Goal: Information Seeking & Learning: Check status

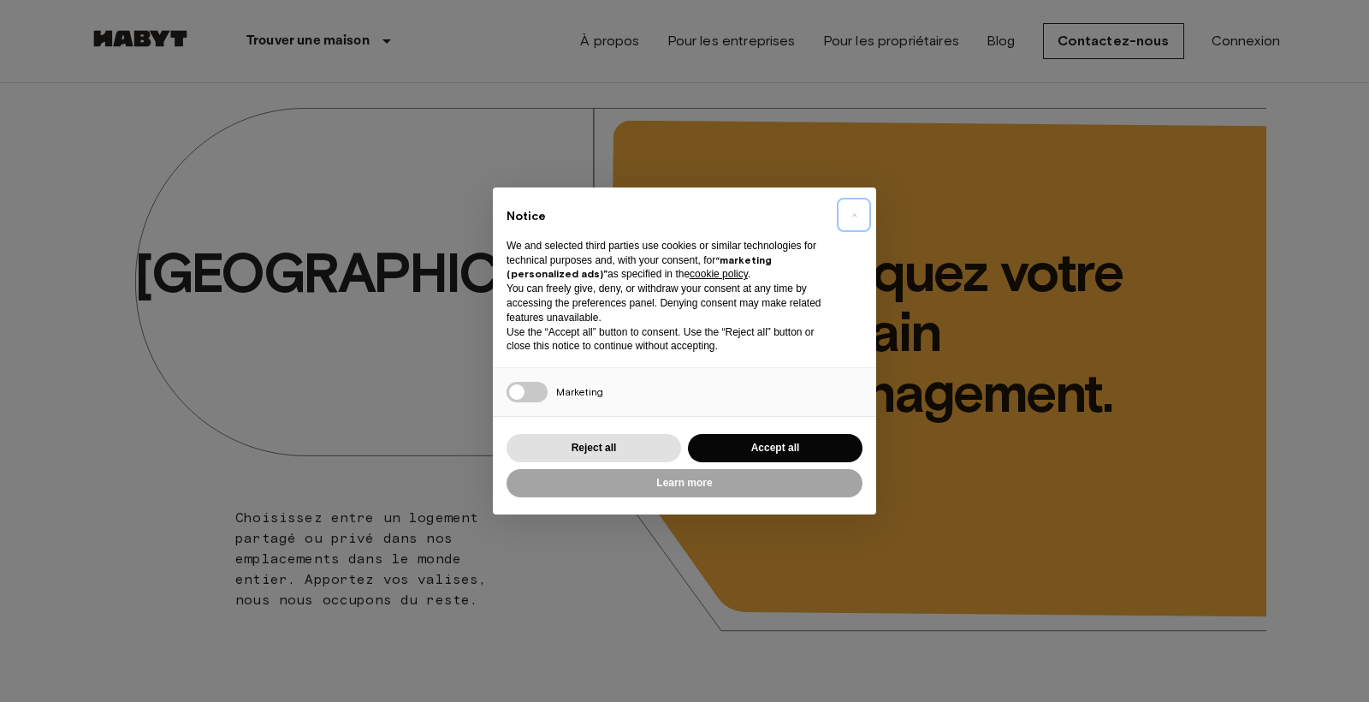
drag, startPoint x: 855, startPoint y: 216, endPoint x: 851, endPoint y: 223, distance: 8.8
click at [855, 216] on span "×" at bounding box center [854, 215] width 6 height 21
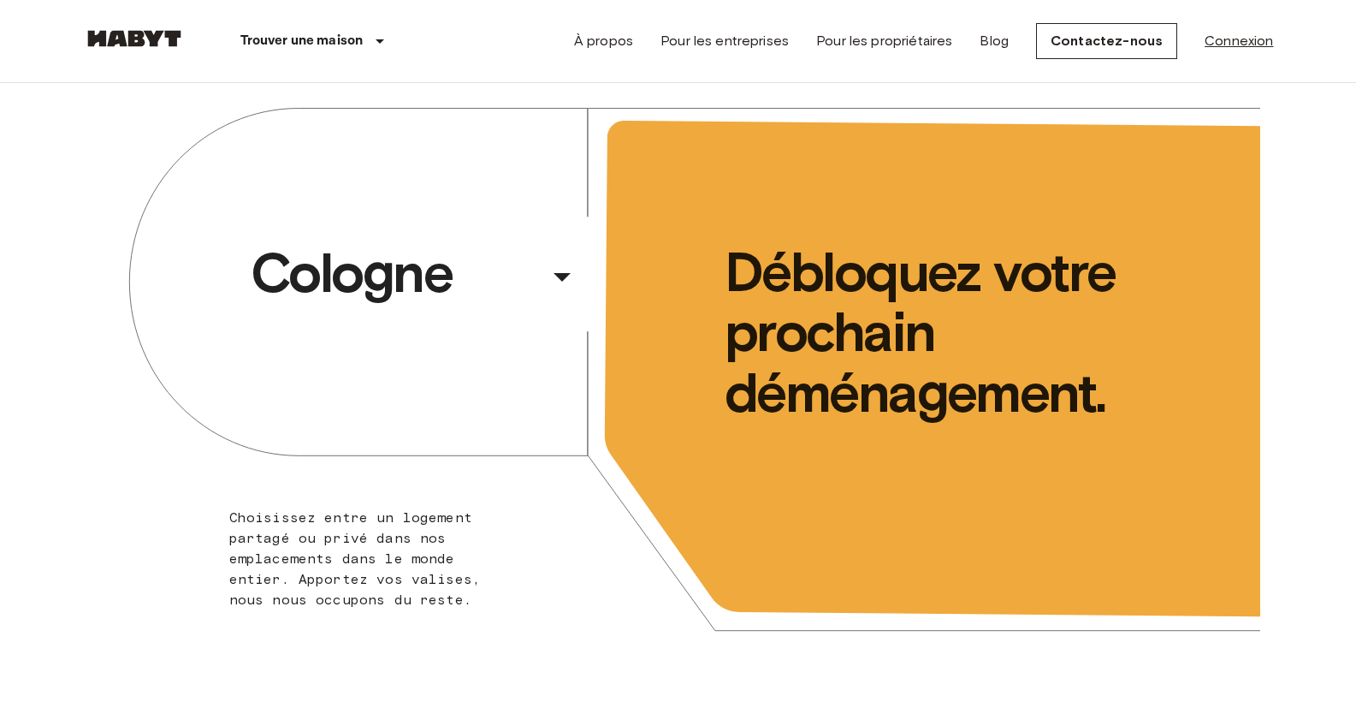
click at [1219, 35] on link "Connexion" at bounding box center [1239, 41] width 68 height 21
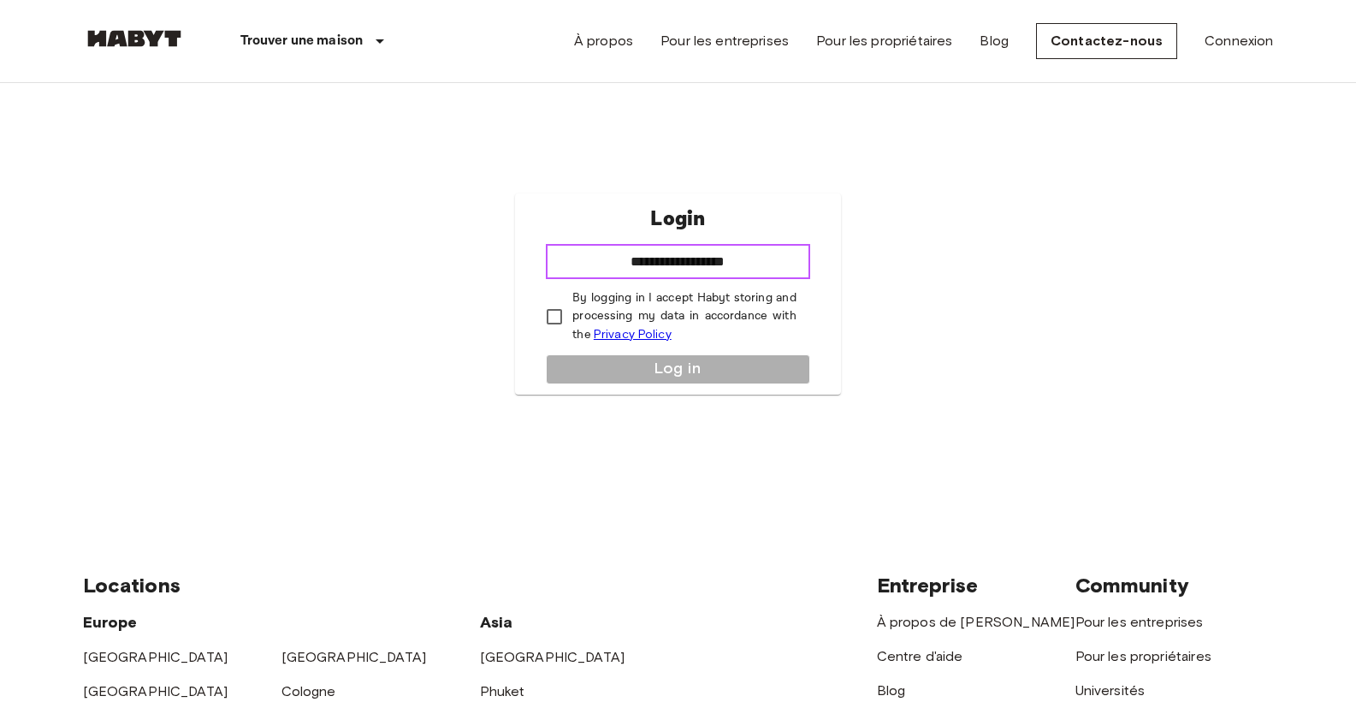
type input "**********"
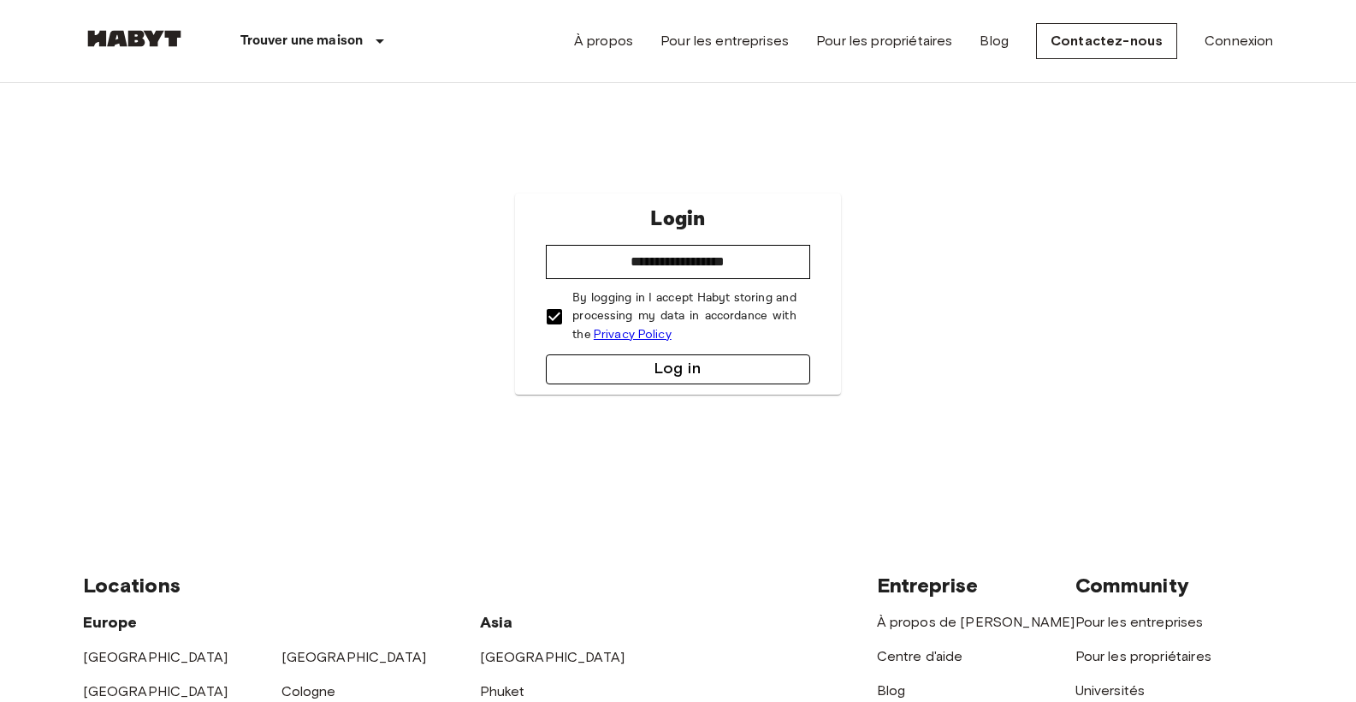
click at [627, 377] on button "Log in" at bounding box center [678, 369] width 264 height 30
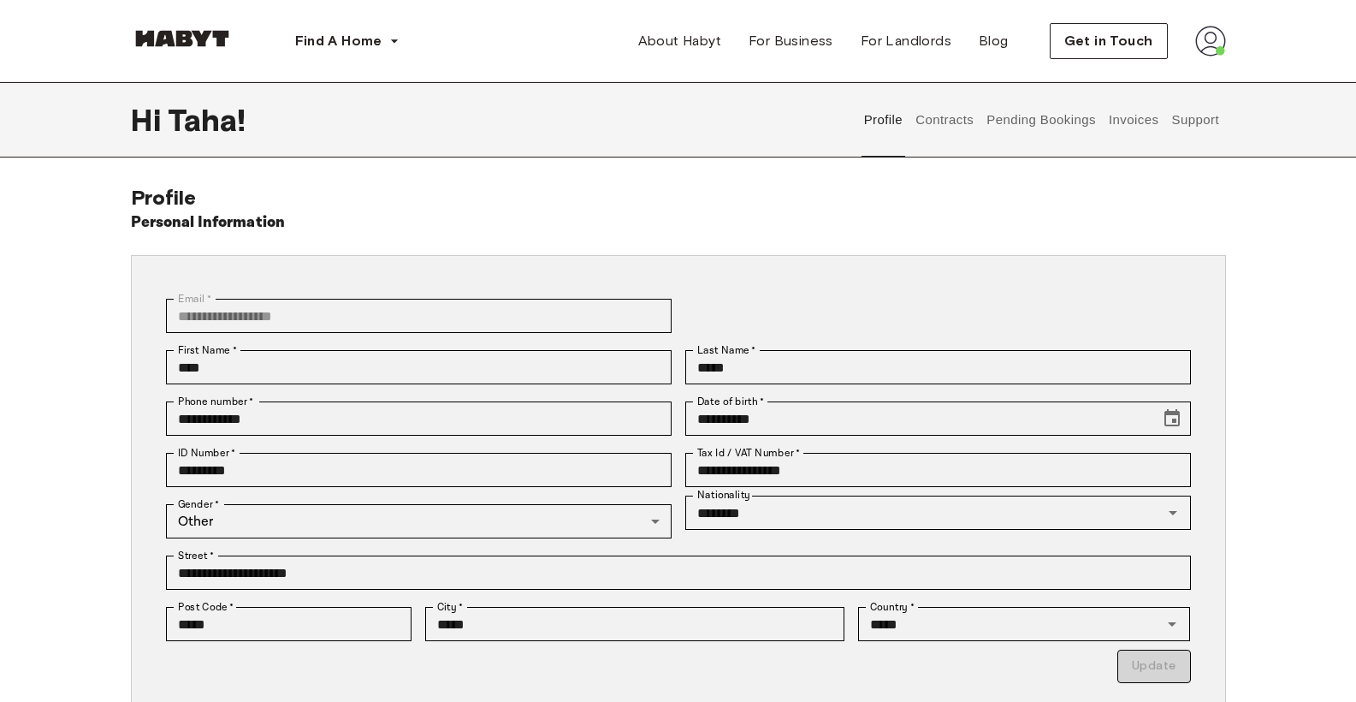
click at [1197, 121] on button "Support" at bounding box center [1196, 119] width 52 height 75
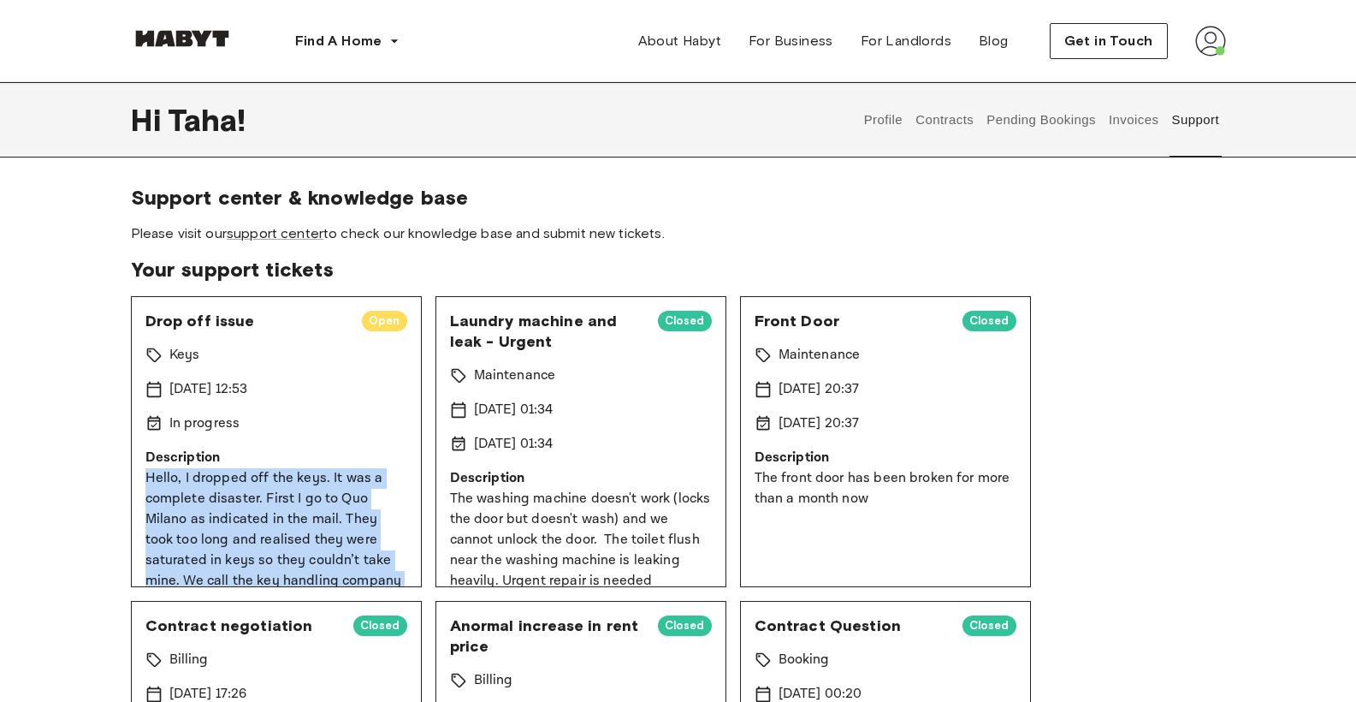
drag, startPoint x: 321, startPoint y: 561, endPoint x: 125, endPoint y: 481, distance: 211.8
click at [125, 481] on div "Support center & knowledge base Please visit our support center to check our kn…" at bounding box center [678, 690] width 1232 height 1011
copy p "Hello, I dropped off the keys. It was a complete disaster. First I go to Quo Mi…"
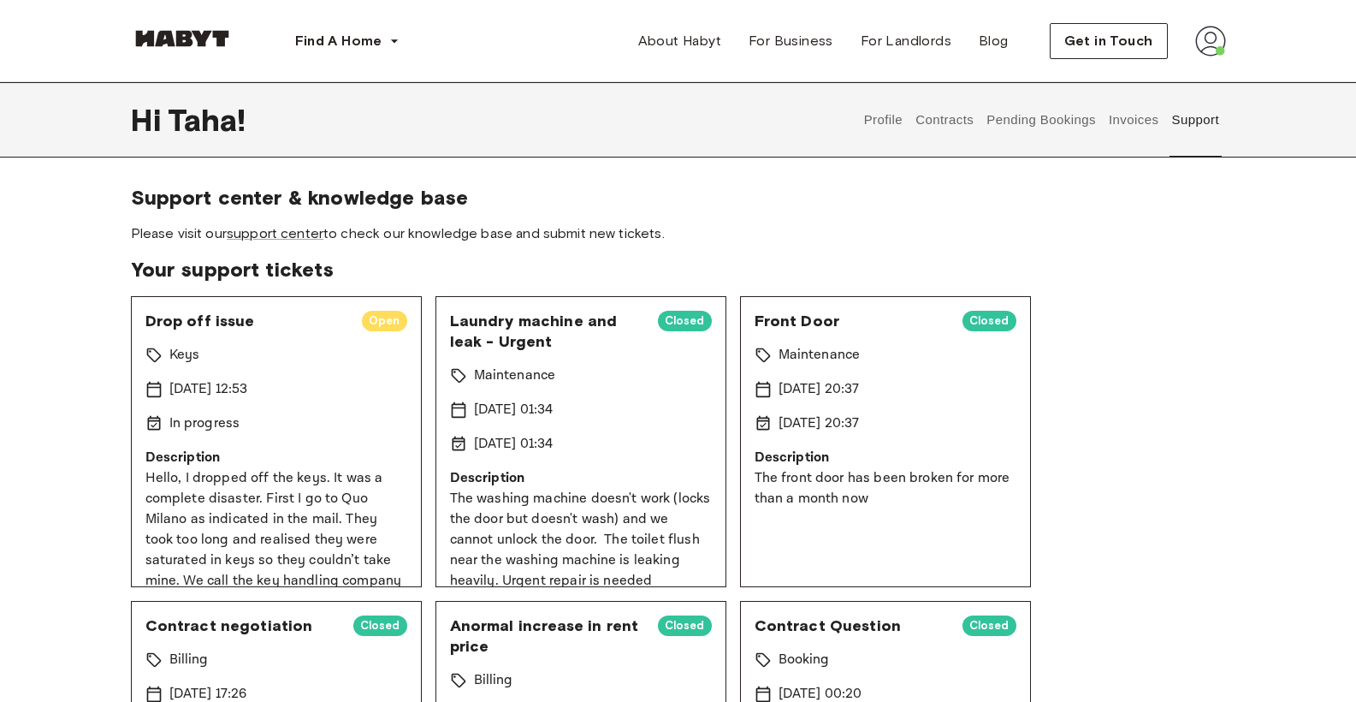
click at [1112, 39] on span "Get in Touch" at bounding box center [1109, 41] width 89 height 21
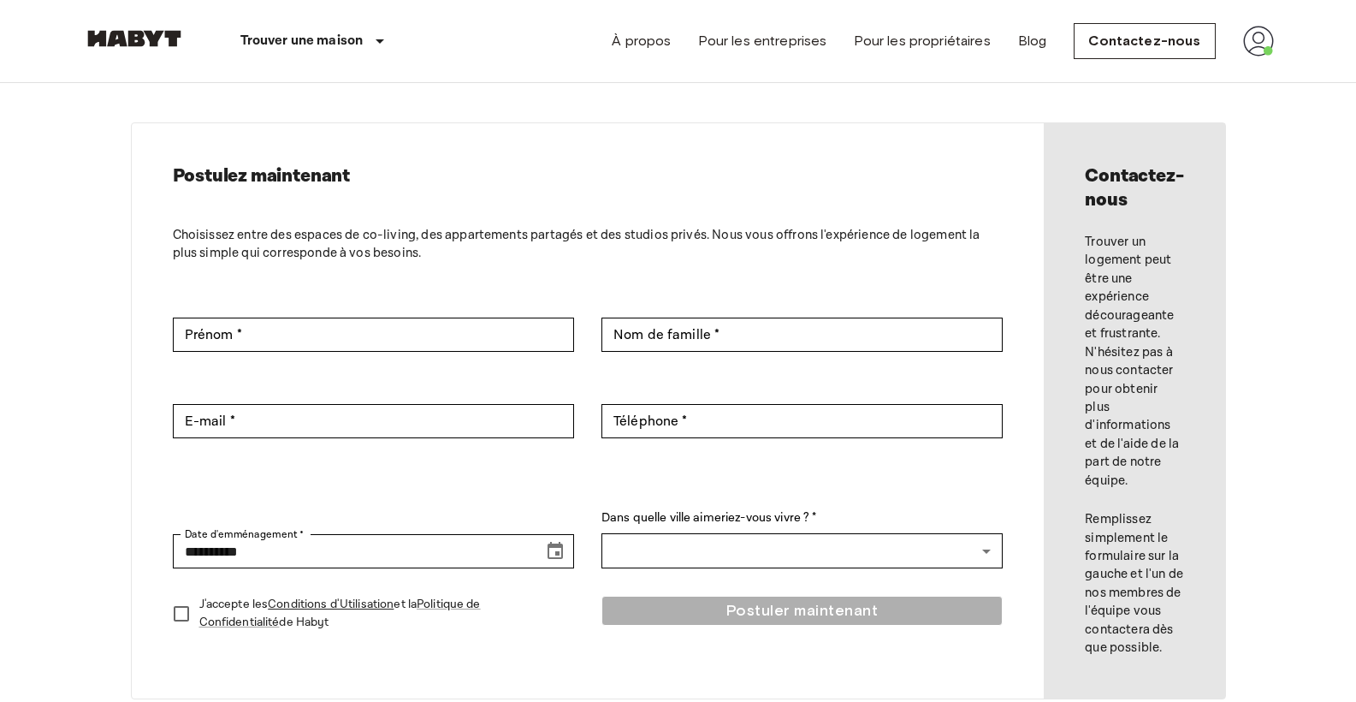
scroll to position [26, 0]
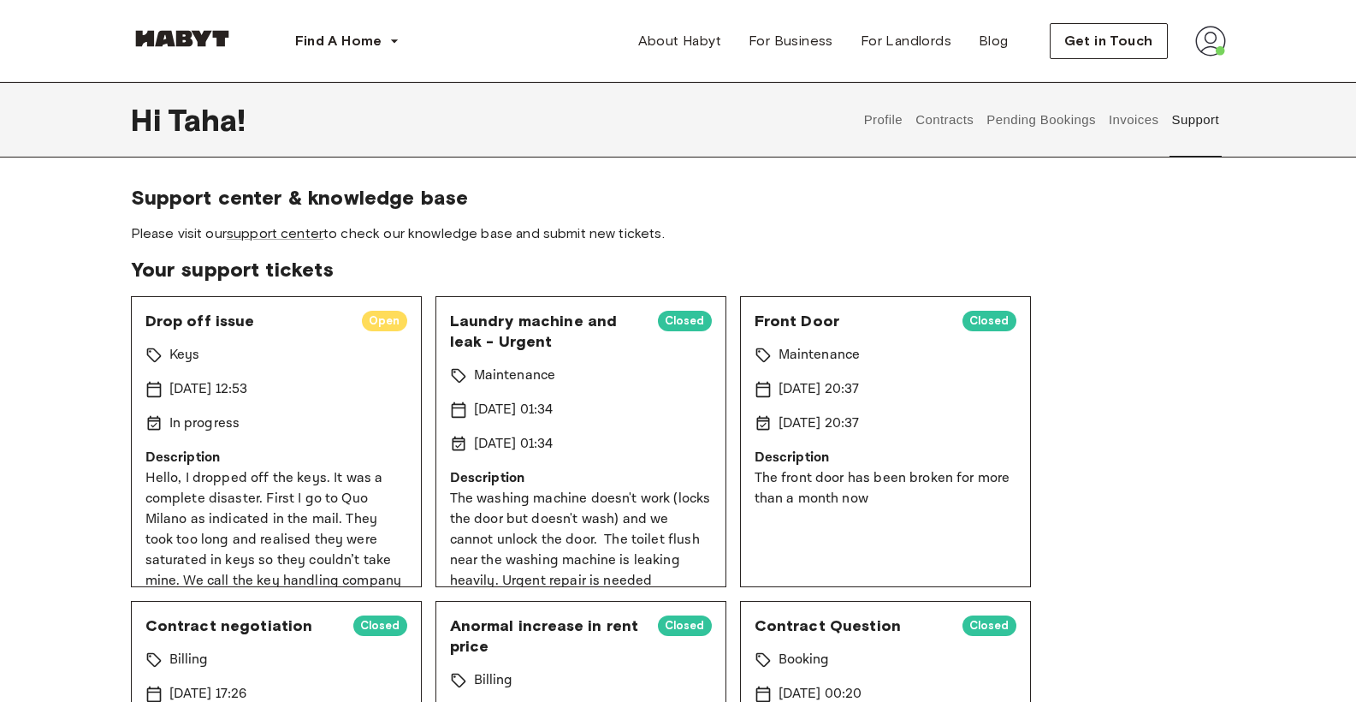
click at [1215, 39] on img at bounding box center [1210, 41] width 31 height 31
click at [358, 238] on span "Please visit our support center to check our knowledge base and submit new tick…" at bounding box center [678, 233] width 1095 height 19
click at [300, 236] on link "support center" at bounding box center [275, 233] width 97 height 16
